Goal: Find specific page/section: Find specific page/section

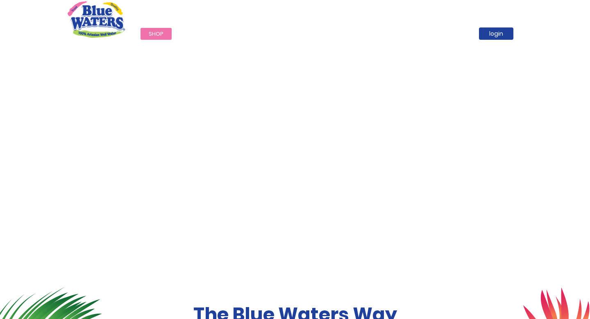
scroll to position [3, 0]
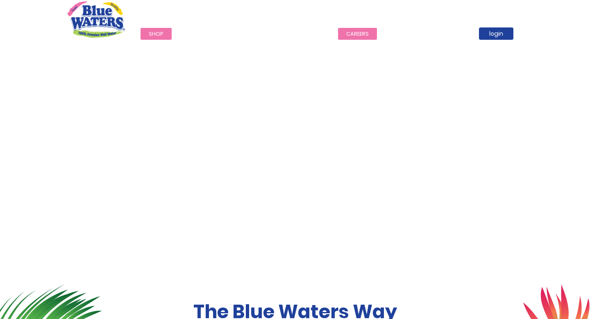
click at [355, 35] on link "careers" at bounding box center [357, 34] width 39 height 12
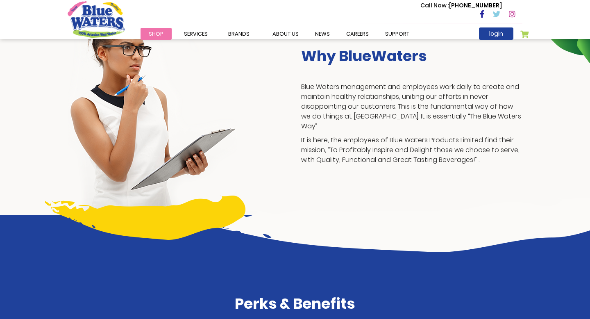
scroll to position [133, 0]
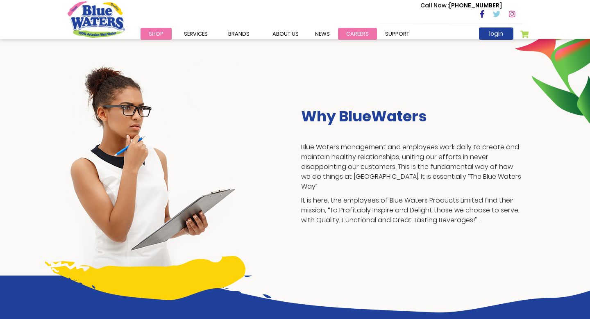
click at [360, 34] on link "careers" at bounding box center [357, 34] width 39 height 12
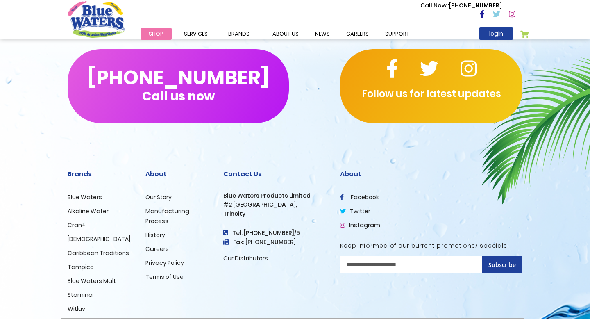
scroll to position [815, 0]
